Goal: Information Seeking & Learning: Learn about a topic

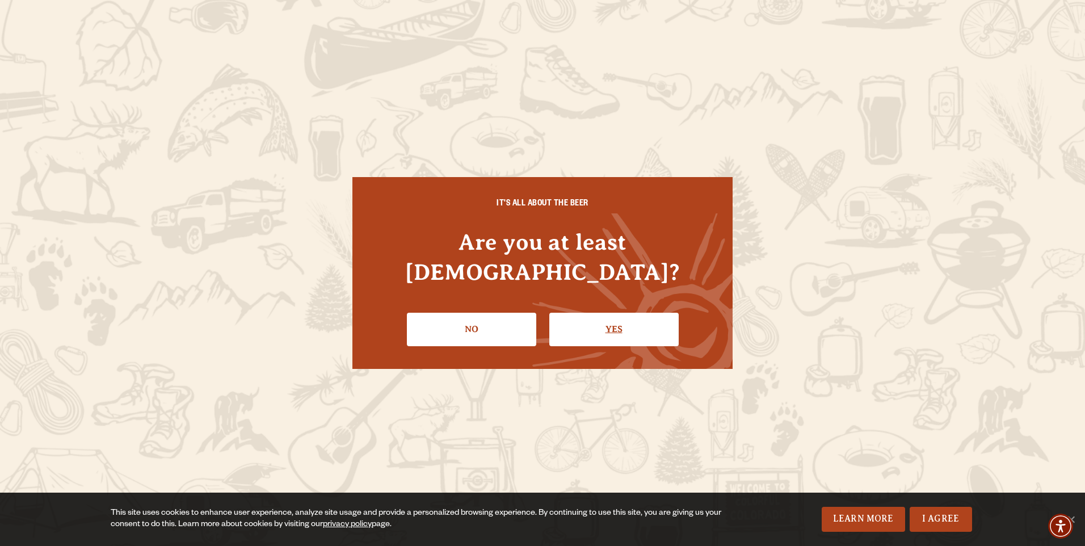
click at [584, 313] on link "Yes" at bounding box center [613, 329] width 129 height 33
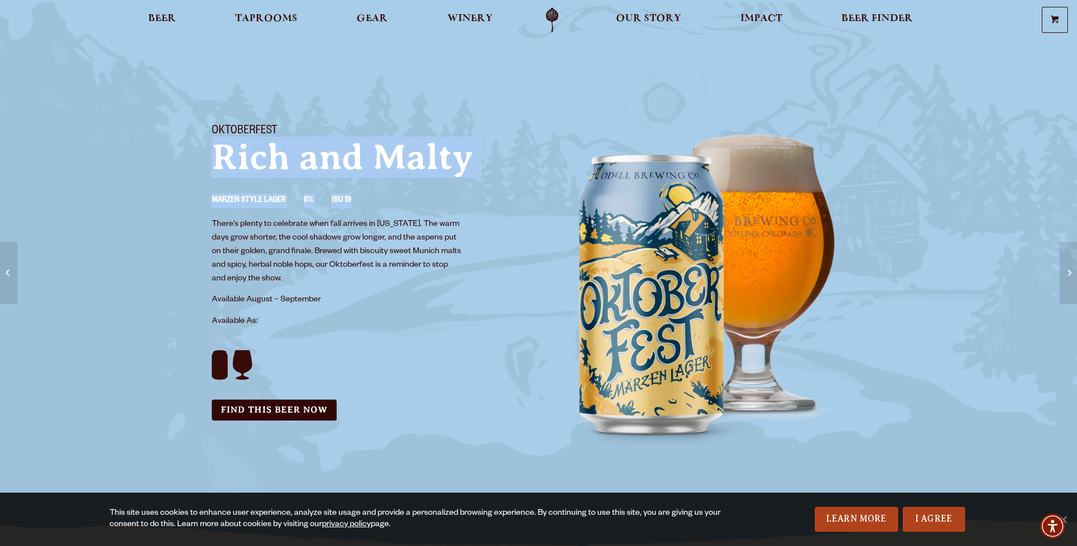
drag, startPoint x: 374, startPoint y: 172, endPoint x: 372, endPoint y: 127, distance: 44.9
click at [372, 127] on div "Oktoberfest Rich and Malty Marzen Style Lager 6% IBU 19 There’s plenty to celeb…" at bounding box center [368, 273] width 341 height 324
click at [659, 75] on section "Oktoberfest Rich and Malty Marzen Style Lager 6% IBU 19 There’s plenty to celeb…" at bounding box center [538, 290] width 1077 height 581
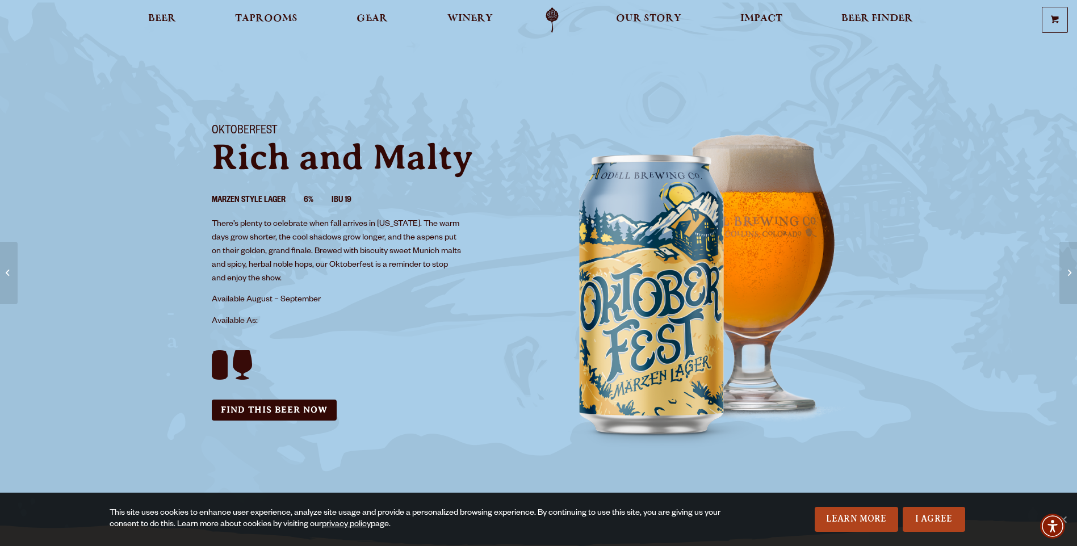
click at [548, 6] on div at bounding box center [538, 20] width 1077 height 40
click at [560, 12] on link "Odell Home" at bounding box center [552, 20] width 43 height 26
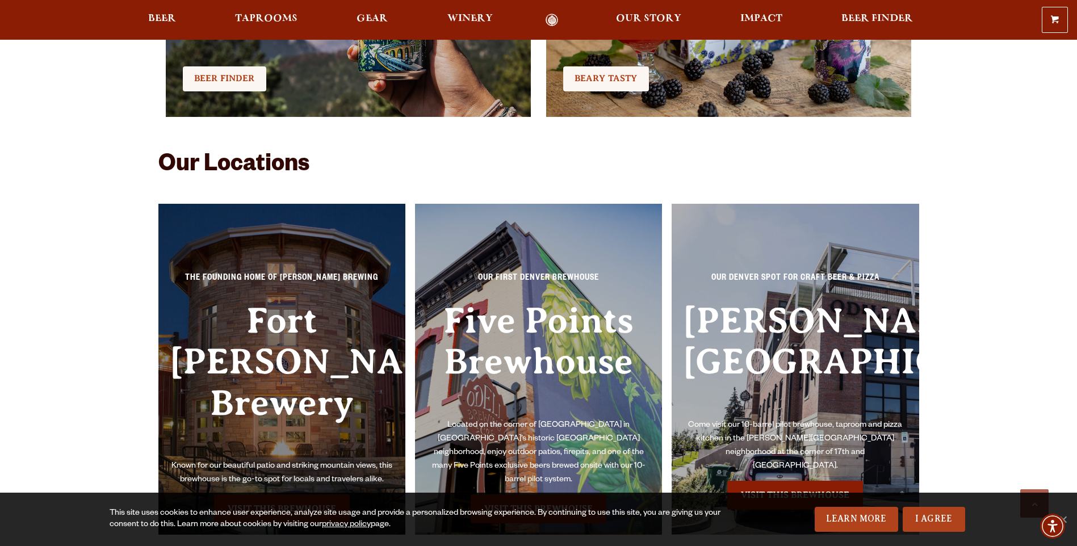
scroll to position [2611, 0]
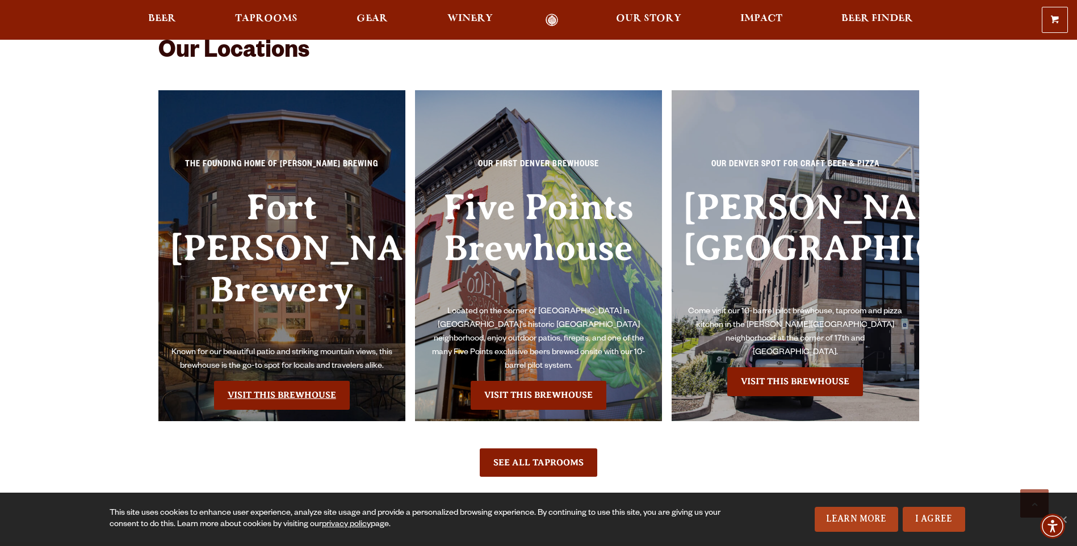
click at [325, 381] on link "Visit this Brewhouse" at bounding box center [282, 395] width 136 height 28
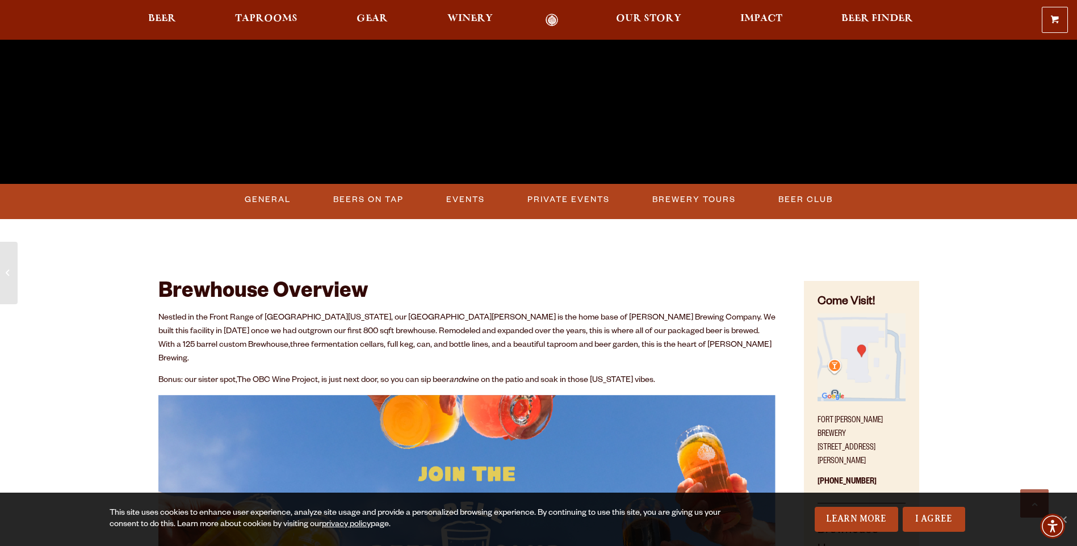
scroll to position [568, 0]
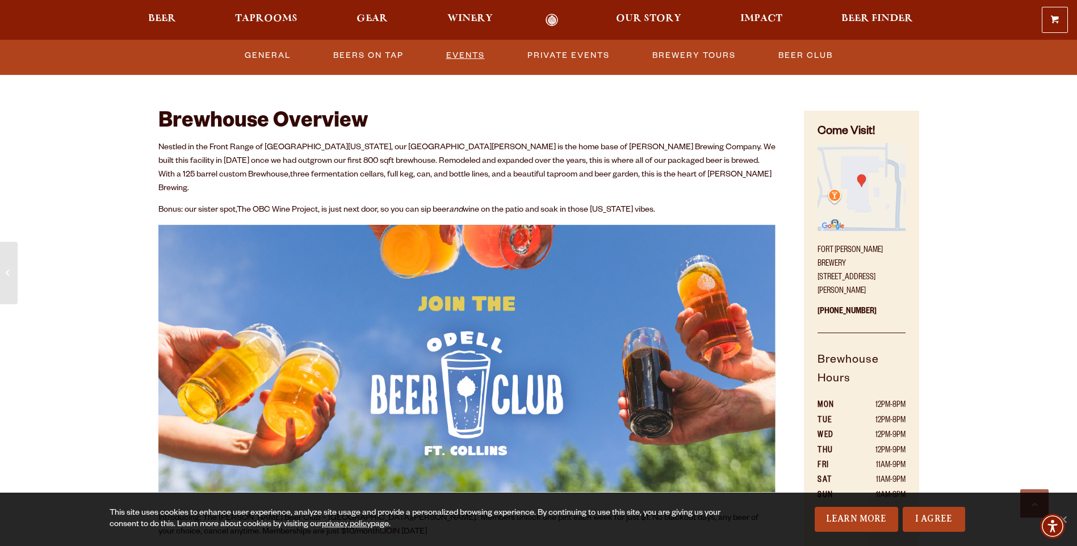
click at [464, 65] on link "Events" at bounding box center [466, 56] width 48 height 26
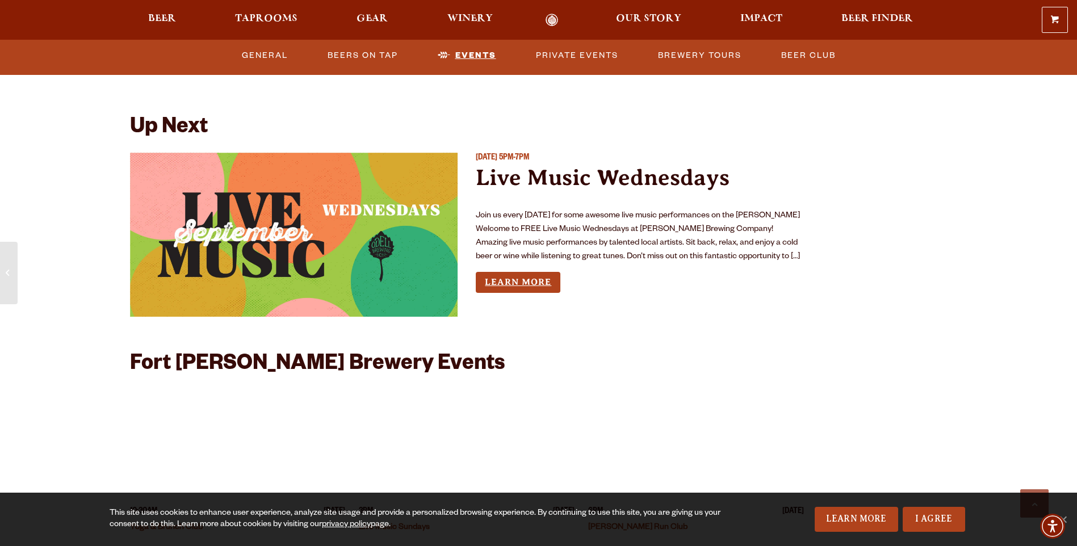
scroll to position [4358, 0]
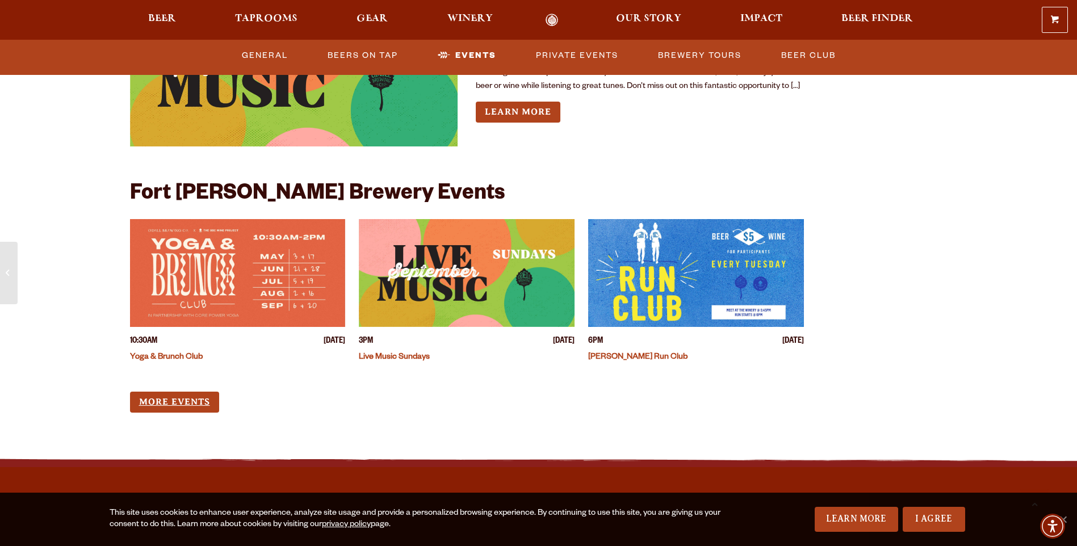
click at [187, 392] on link "More Events" at bounding box center [174, 402] width 89 height 21
